Goal: Transaction & Acquisition: Purchase product/service

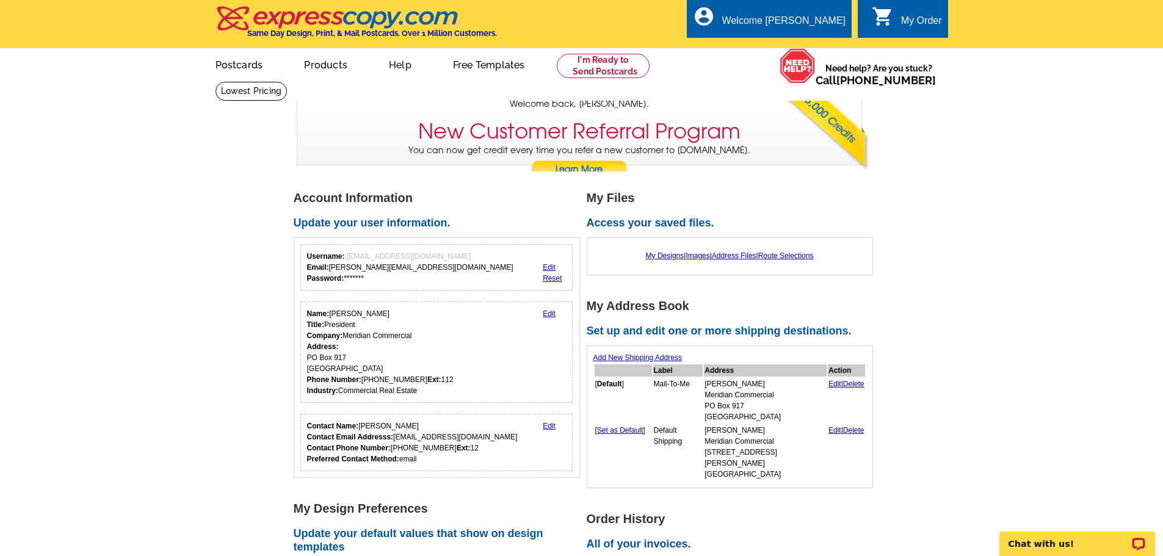
click at [893, 24] on link "0 shopping_cart My Order" at bounding box center [907, 20] width 70 height 15
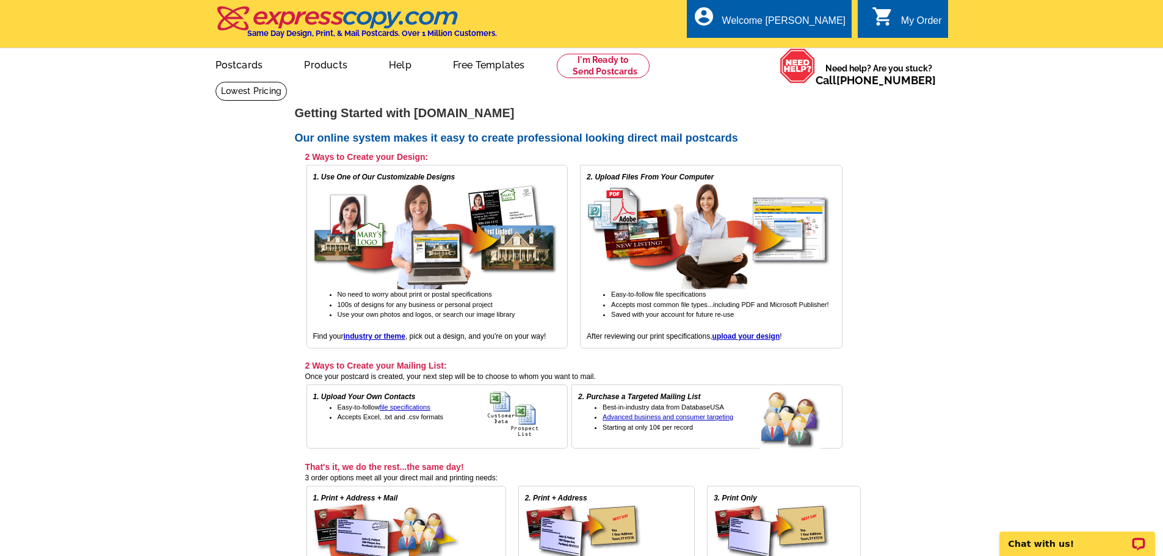
click at [914, 7] on div "0 shopping_cart My Order" at bounding box center [903, 18] width 90 height 38
click at [785, 18] on div "Welcome [PERSON_NAME]" at bounding box center [783, 23] width 123 height 17
click at [811, 47] on link "My Account" at bounding box center [815, 47] width 53 height 11
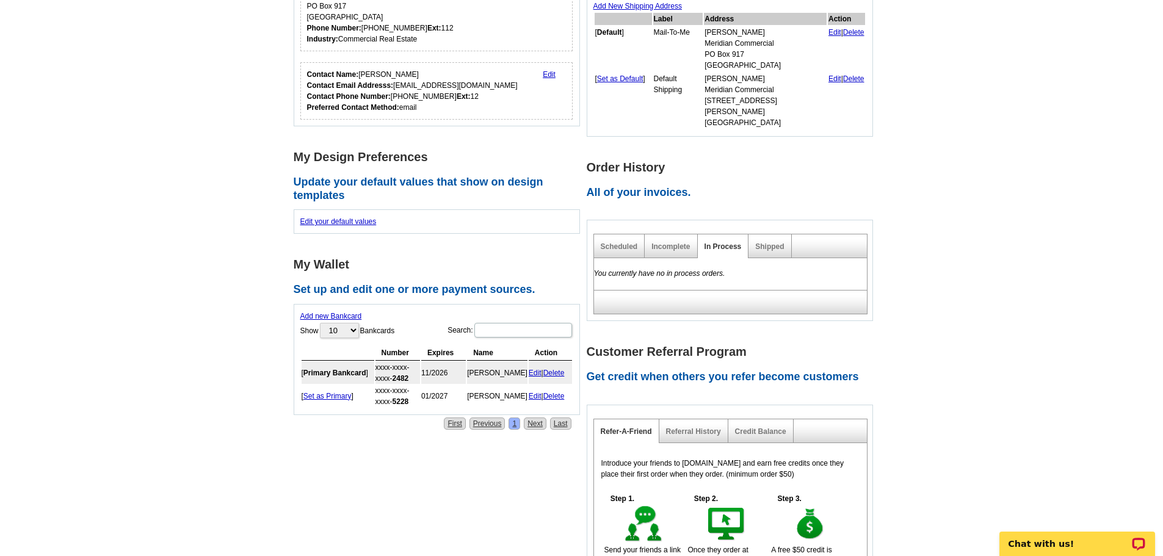
scroll to position [244, 0]
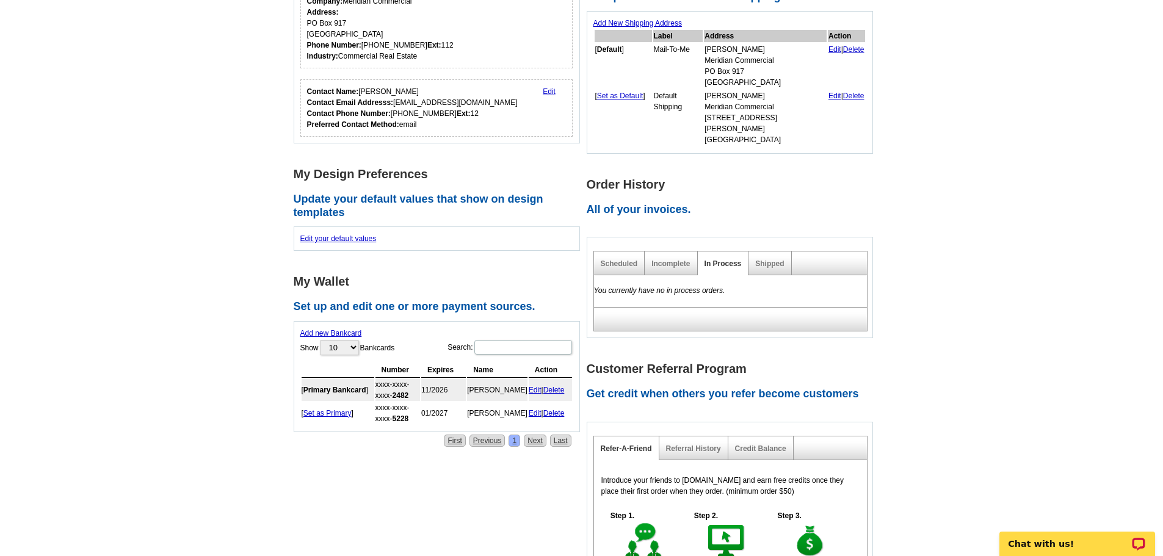
click at [621, 259] on div "Scheduled" at bounding box center [619, 264] width 51 height 24
click at [620, 260] on link "Scheduled" at bounding box center [619, 264] width 37 height 9
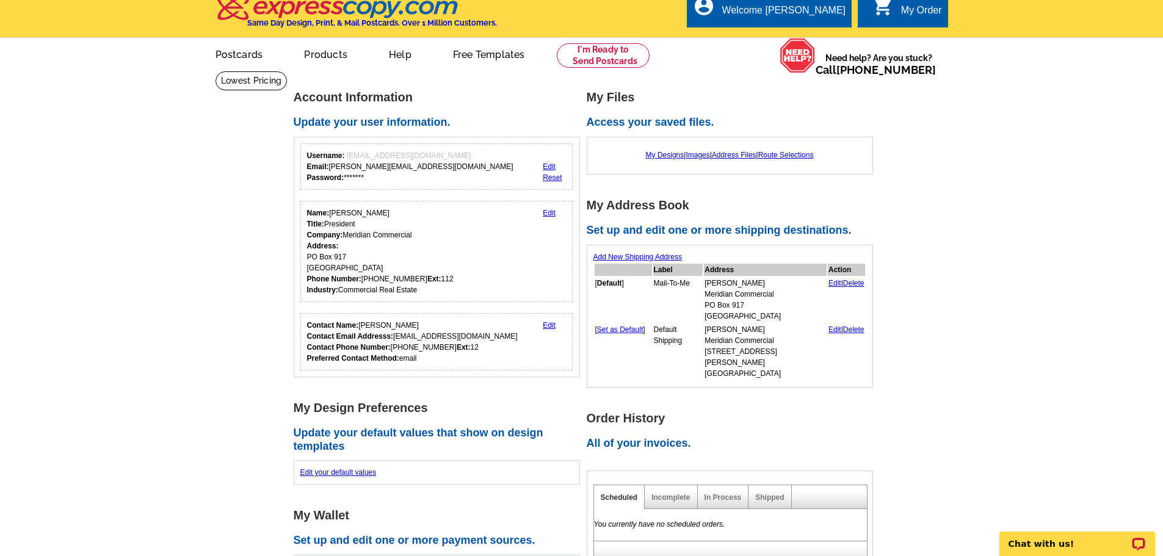
scroll to position [0, 0]
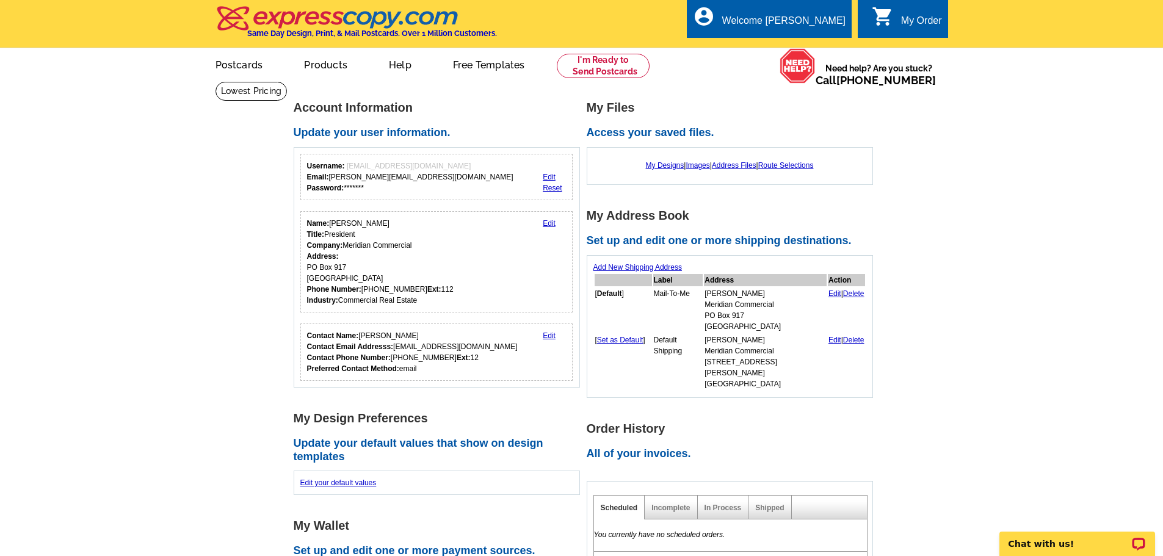
click at [906, 23] on div "My Order" at bounding box center [921, 23] width 41 height 17
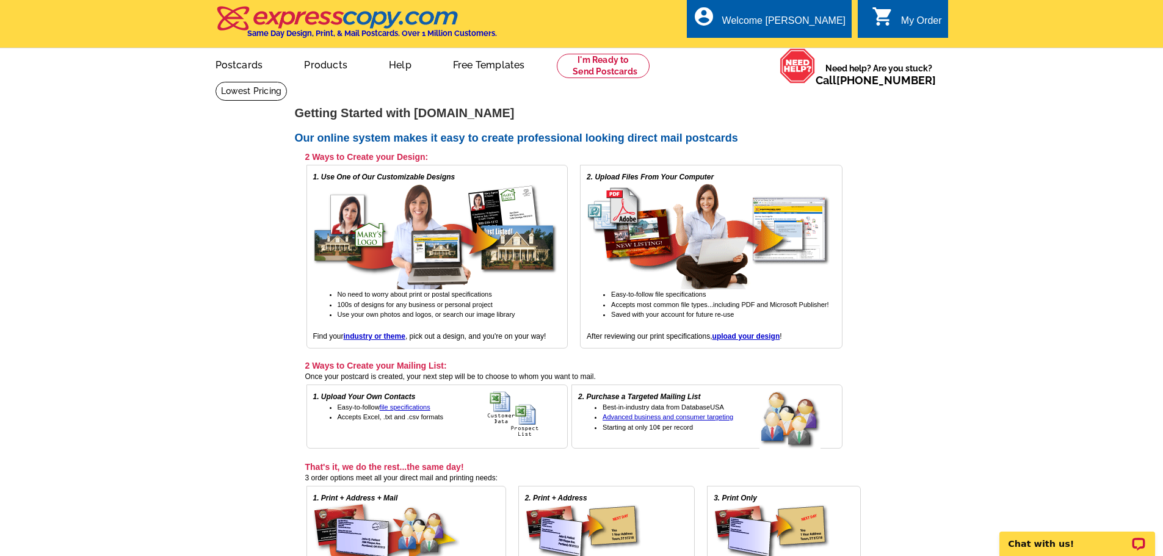
click at [226, 393] on main "expresscopy.com > Getting Started Getting Started with expresscopy.com Our onli…" at bounding box center [581, 384] width 1163 height 606
click at [1064, 547] on p "Chat with us!" at bounding box center [1069, 544] width 121 height 10
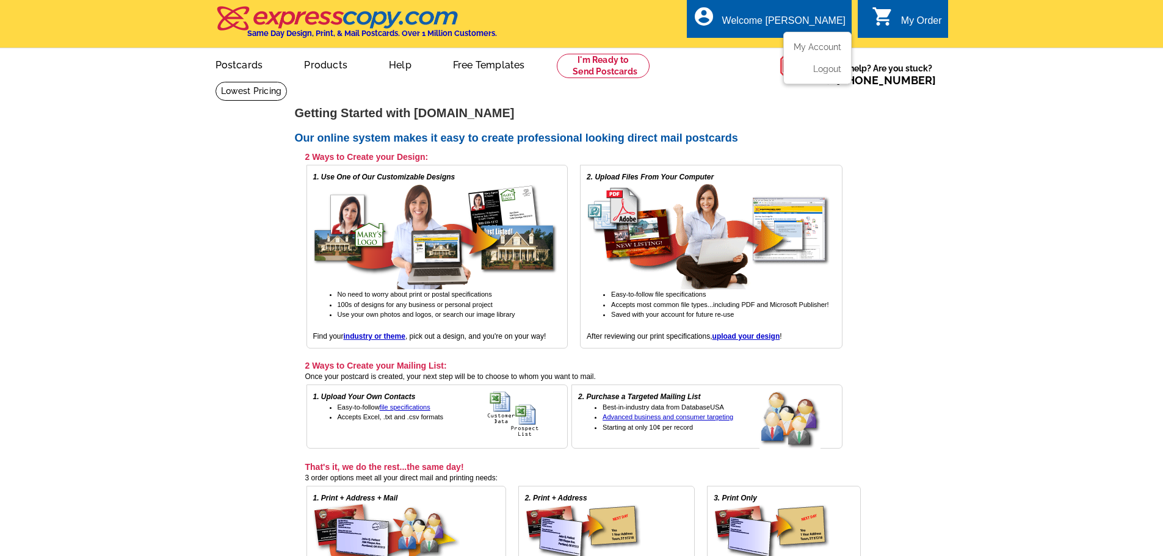
click at [821, 25] on div "Welcome [PERSON_NAME]" at bounding box center [783, 23] width 123 height 17
click at [917, 31] on div "My Order" at bounding box center [921, 23] width 41 height 17
click at [818, 46] on link "My Account" at bounding box center [815, 47] width 53 height 11
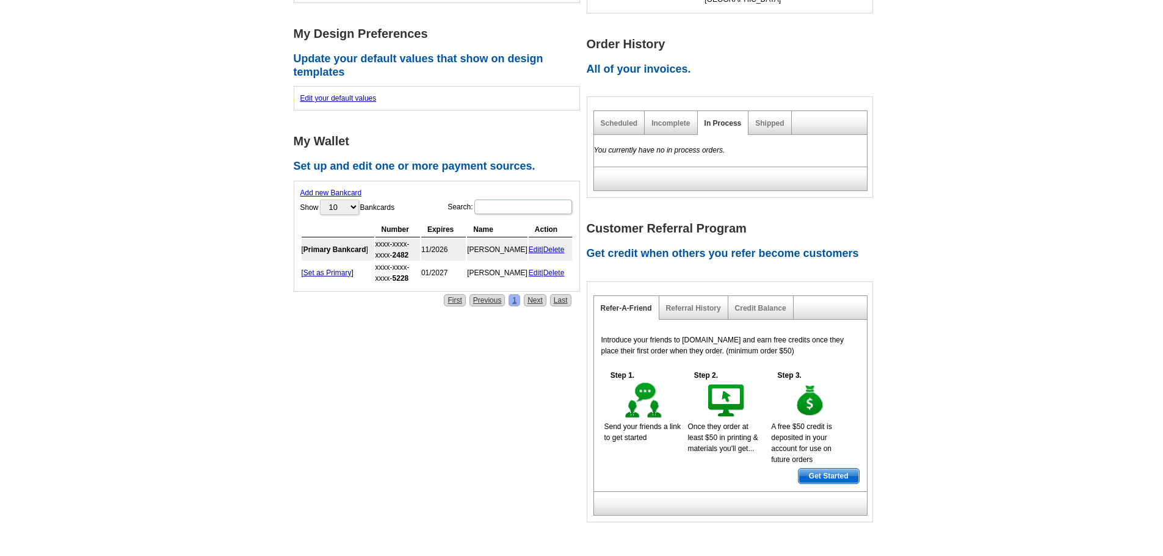
scroll to position [244, 0]
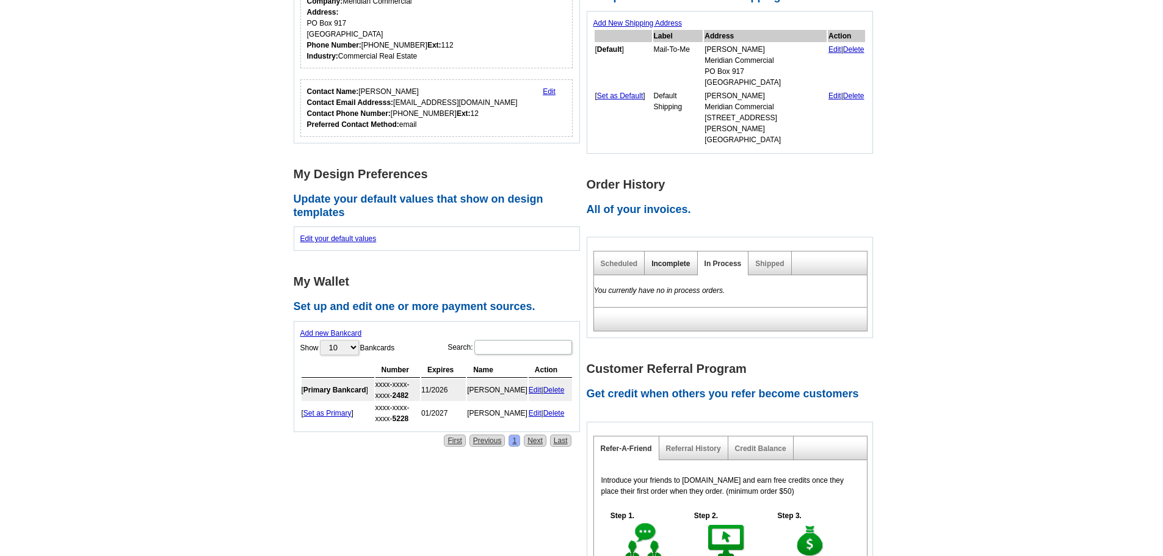
click at [682, 260] on link "Incomplete" at bounding box center [671, 264] width 38 height 9
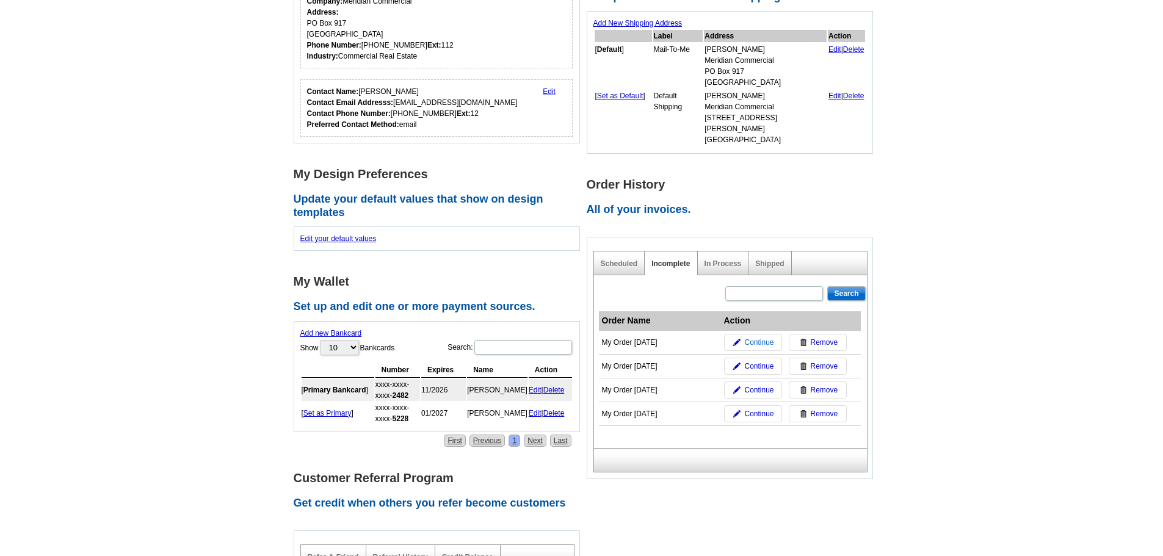
click at [755, 337] on span "Continue" at bounding box center [758, 342] width 29 height 11
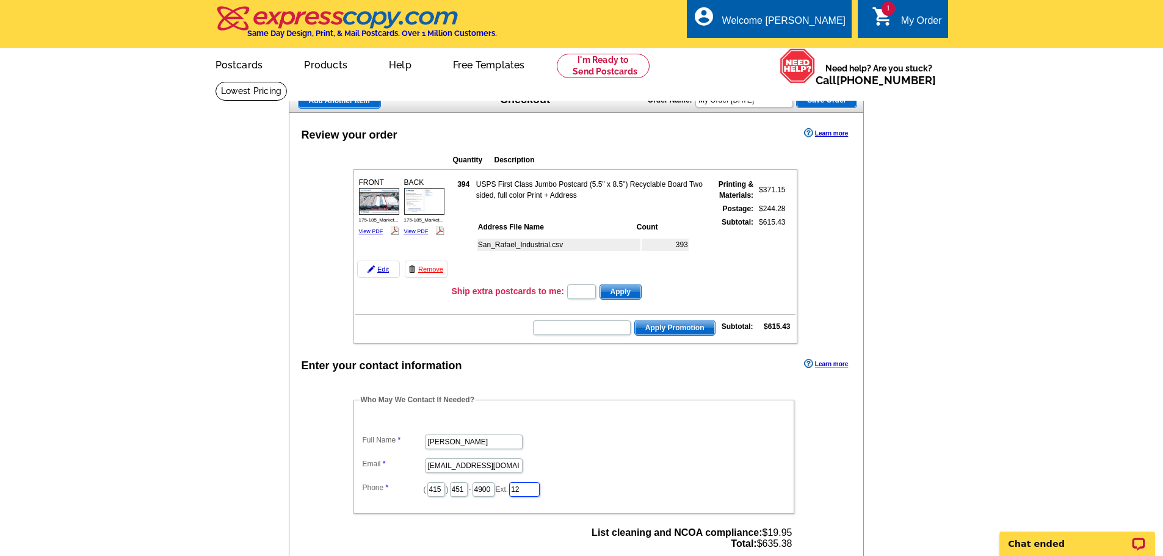
click at [540, 490] on input "12" at bounding box center [524, 489] width 31 height 15
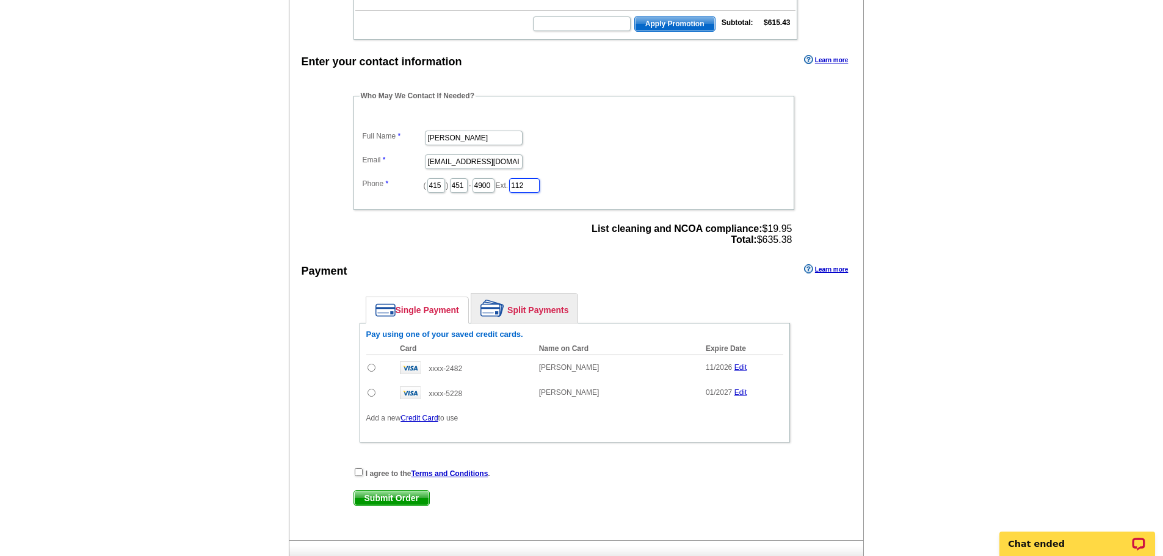
scroll to position [305, 0]
type input "112"
click at [371, 368] on input "radio" at bounding box center [372, 367] width 8 height 8
radio input "true"
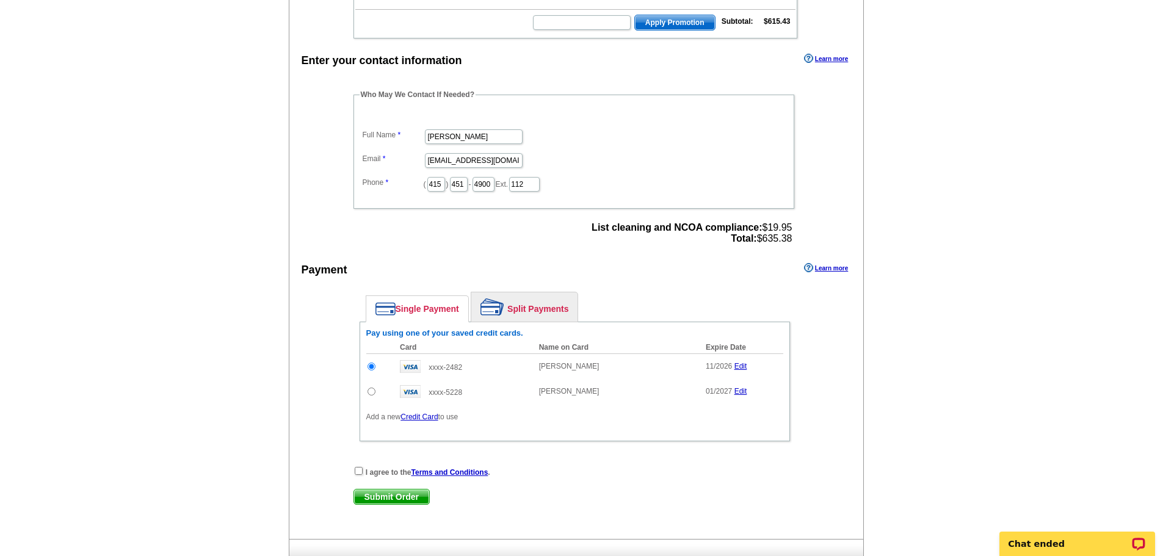
click at [369, 395] on input "radio" at bounding box center [372, 392] width 8 height 8
radio input "true"
click at [357, 472] on input "checkbox" at bounding box center [359, 471] width 8 height 8
checkbox input "true"
click at [373, 369] on input "radio" at bounding box center [372, 367] width 8 height 8
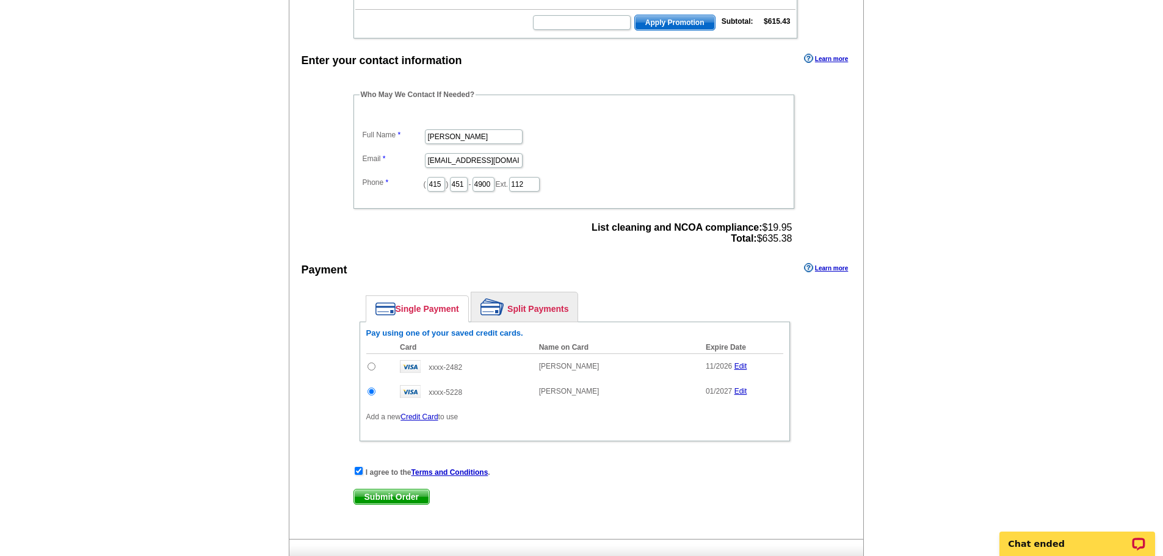
radio input "true"
click at [376, 501] on span "Submit Order" at bounding box center [391, 497] width 75 height 15
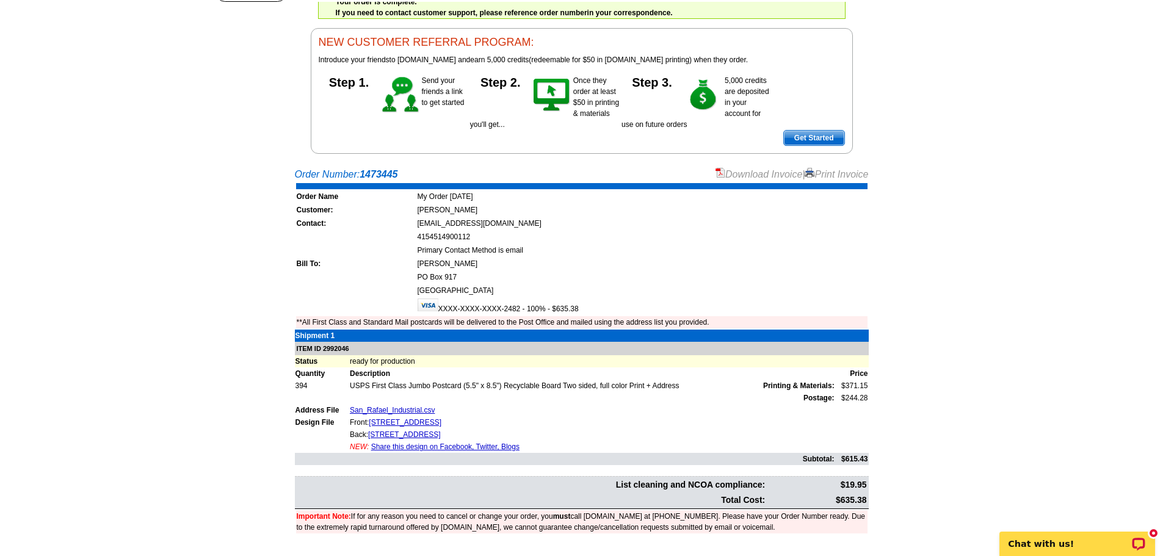
scroll to position [122, 0]
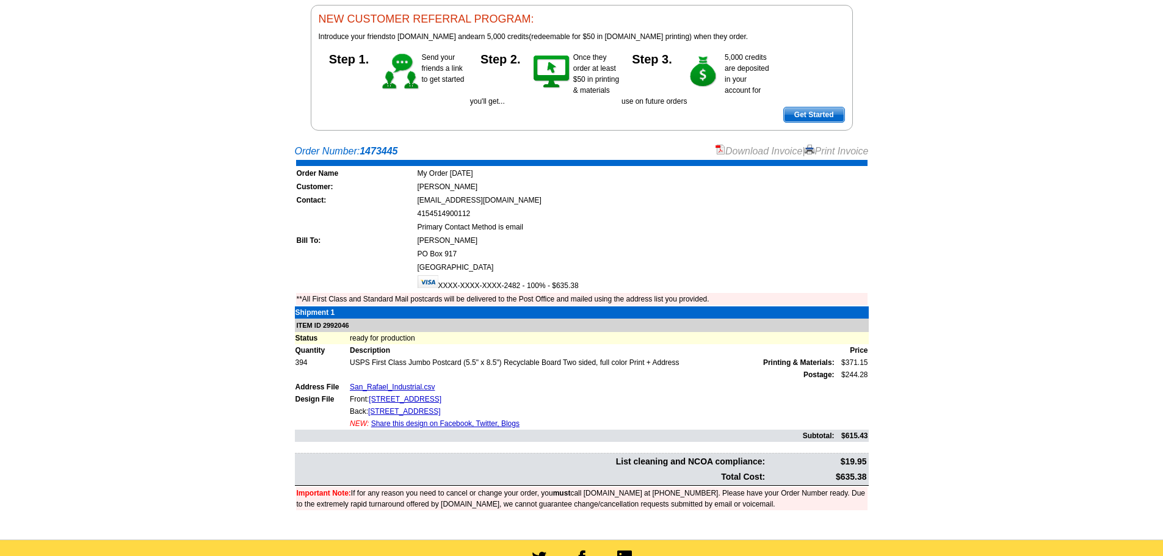
click at [1054, 202] on main "Order Number: 1473445 Download Invoice | Print Invoice Order Name My Order 2025…" at bounding box center [581, 339] width 1163 height 402
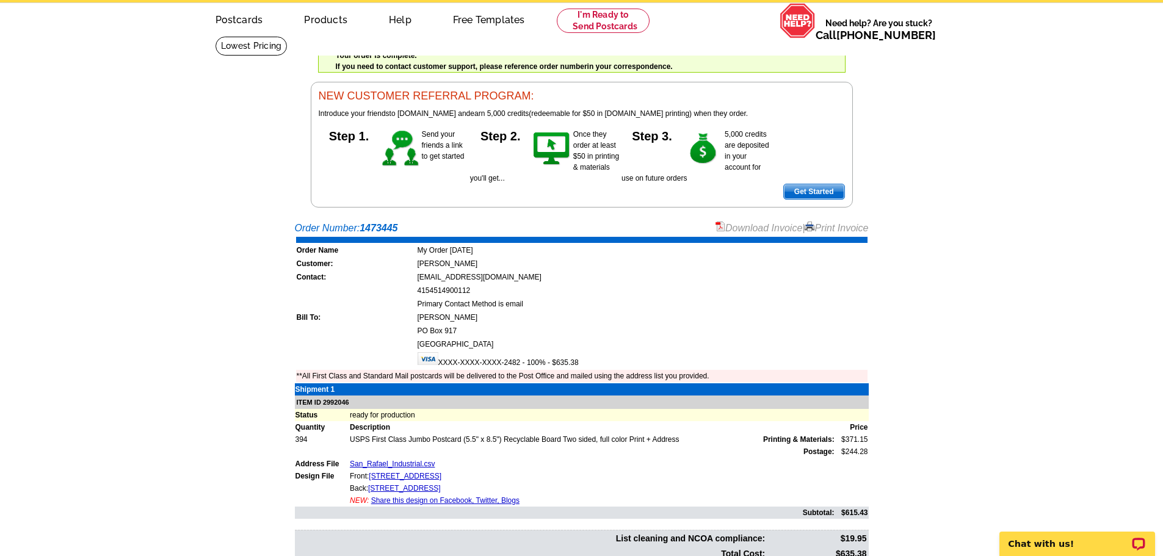
scroll to position [0, 0]
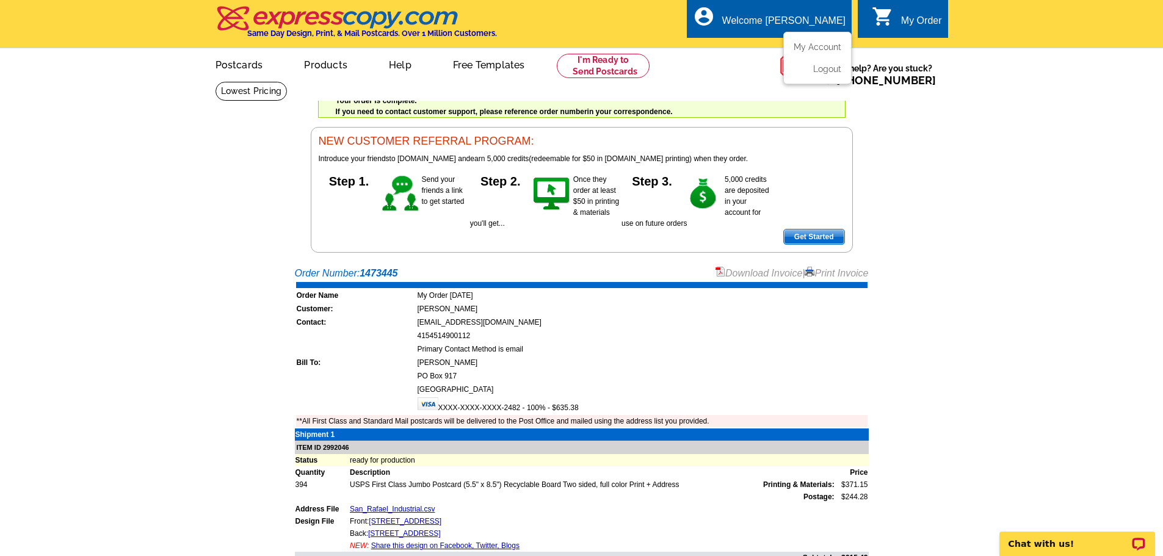
click at [750, 27] on div "account_circle Welcome Matthew My Account Logout" at bounding box center [769, 18] width 165 height 38
click at [820, 72] on link "Logout" at bounding box center [825, 69] width 31 height 11
